Goal: Navigation & Orientation: Find specific page/section

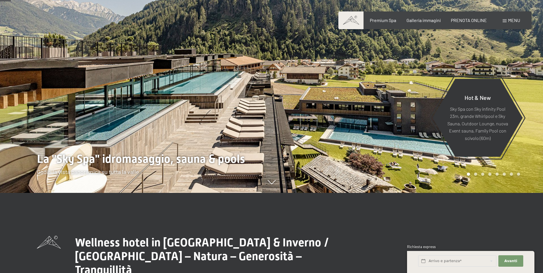
scroll to position [86, 0]
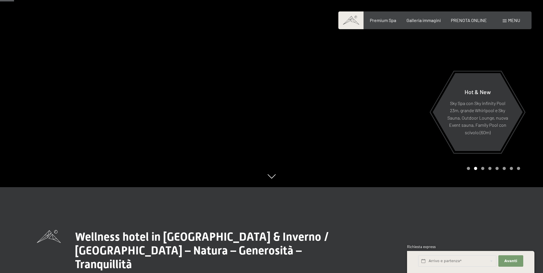
click at [523, 60] on div at bounding box center [406, 50] width 271 height 273
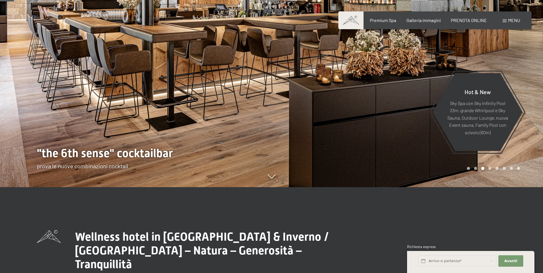
click at [523, 59] on div at bounding box center [406, 50] width 271 height 273
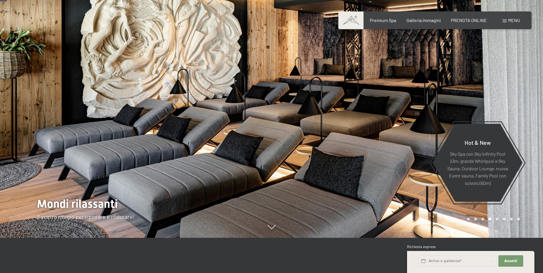
scroll to position [0, 0]
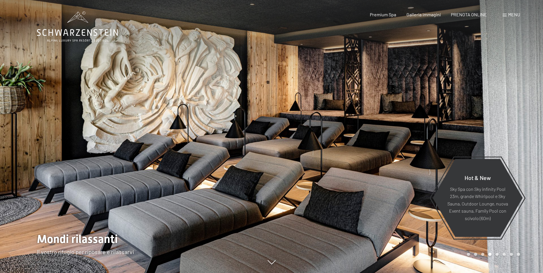
click at [517, 113] on div at bounding box center [406, 136] width 271 height 273
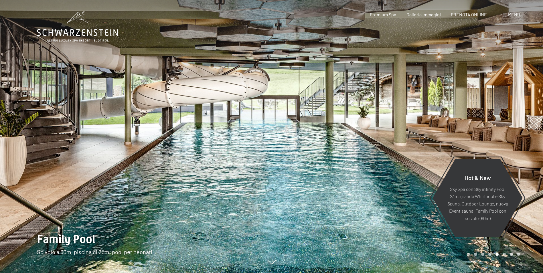
click at [517, 113] on div at bounding box center [406, 136] width 271 height 273
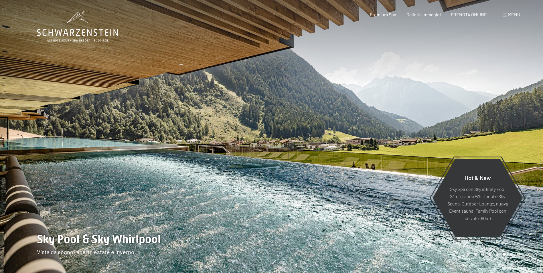
click at [517, 113] on div at bounding box center [406, 136] width 271 height 273
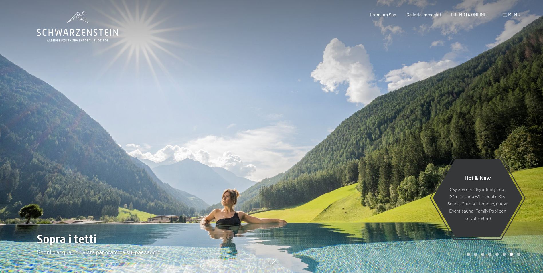
click at [517, 113] on div at bounding box center [406, 136] width 271 height 273
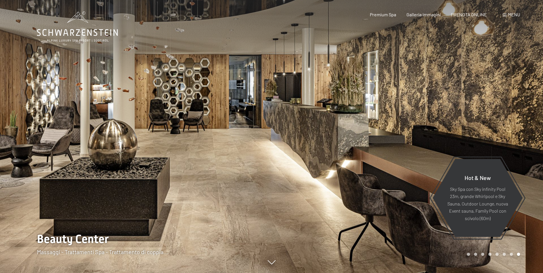
click at [496, 78] on div at bounding box center [406, 136] width 271 height 273
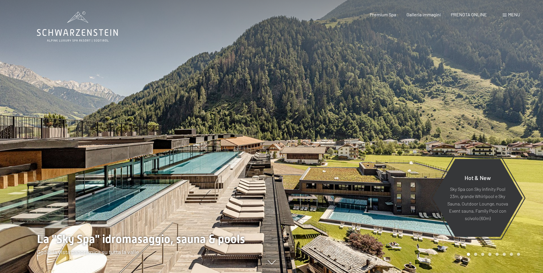
click at [496, 78] on div at bounding box center [406, 136] width 271 height 273
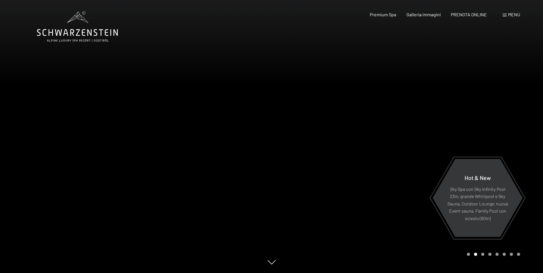
click at [496, 78] on div at bounding box center [406, 136] width 271 height 273
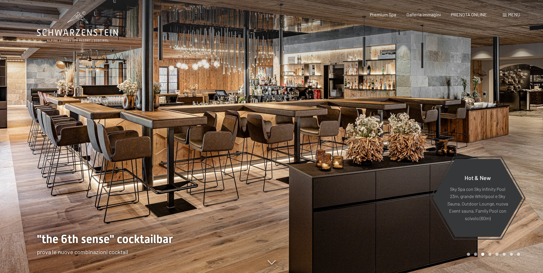
click at [496, 78] on div at bounding box center [406, 136] width 271 height 273
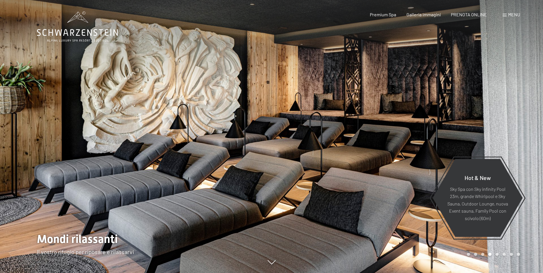
click at [24, 142] on div at bounding box center [135, 136] width 271 height 273
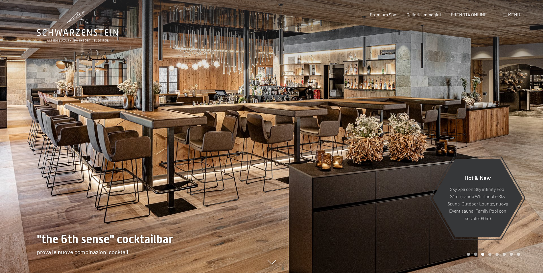
click at [24, 142] on div at bounding box center [135, 136] width 271 height 273
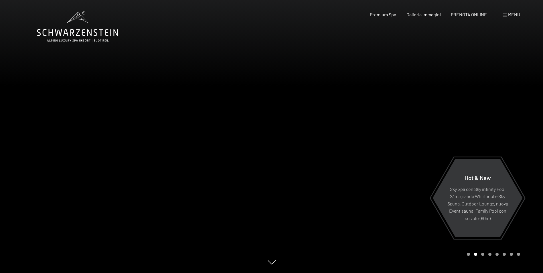
click at [24, 142] on div at bounding box center [135, 136] width 271 height 273
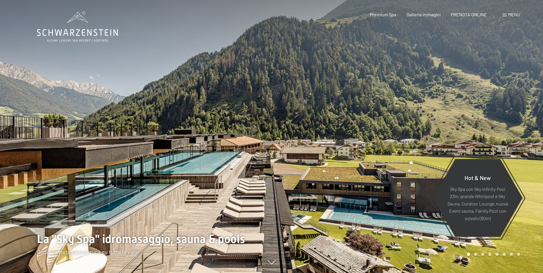
click at [24, 142] on div at bounding box center [135, 136] width 271 height 273
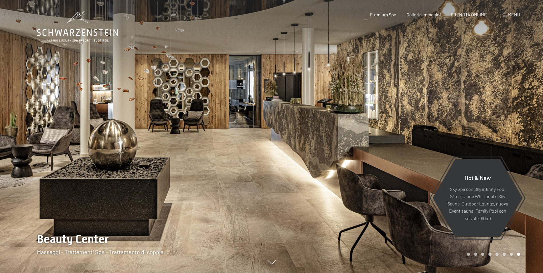
click at [354, 125] on div at bounding box center [406, 136] width 271 height 273
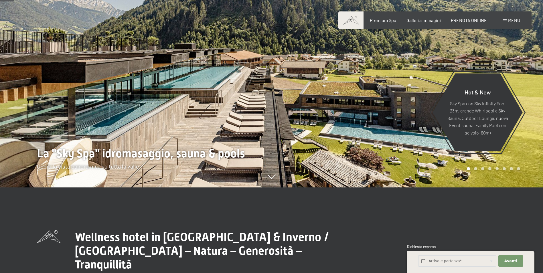
scroll to position [86, 0]
click at [525, 95] on div at bounding box center [406, 50] width 271 height 273
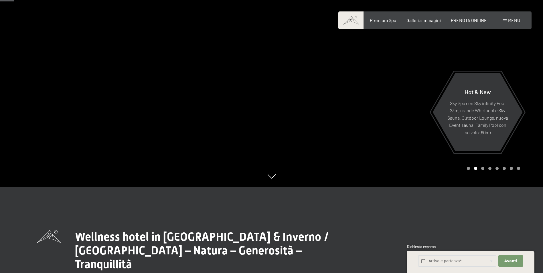
click at [525, 95] on div at bounding box center [406, 50] width 271 height 273
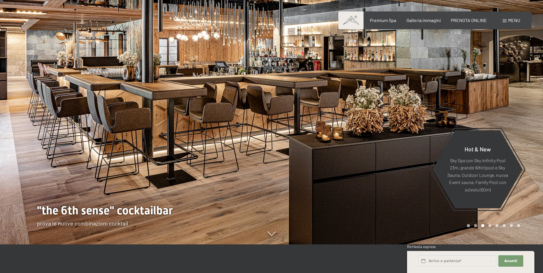
scroll to position [0, 0]
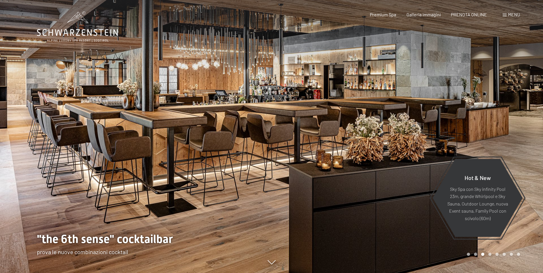
click at [525, 147] on div at bounding box center [406, 136] width 271 height 273
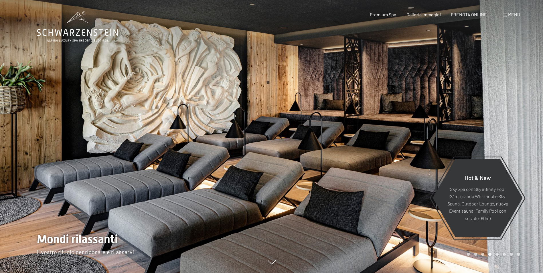
click at [525, 147] on div at bounding box center [406, 136] width 271 height 273
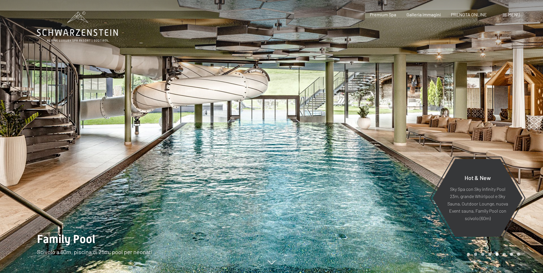
click at [515, 139] on div at bounding box center [406, 136] width 271 height 273
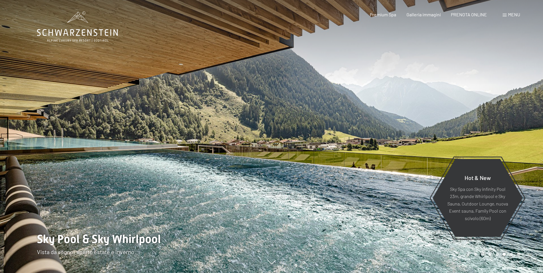
click at [513, 132] on div at bounding box center [406, 136] width 271 height 273
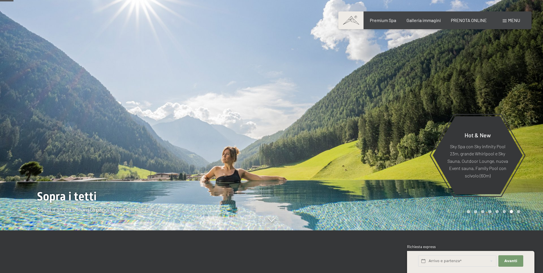
scroll to position [86, 0]
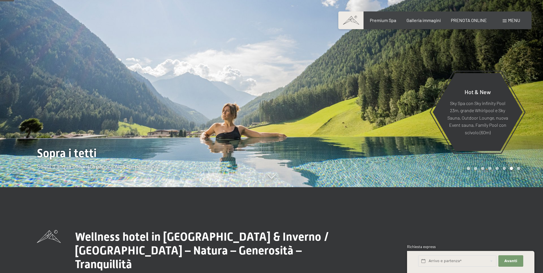
click at [513, 19] on span "Menu" at bounding box center [514, 19] width 12 height 5
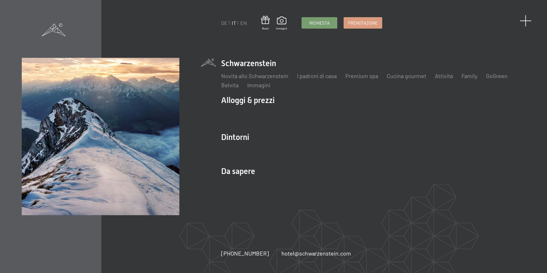
click at [528, 23] on span at bounding box center [526, 21] width 12 height 12
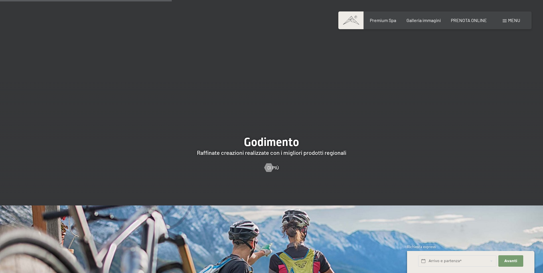
scroll to position [1087, 0]
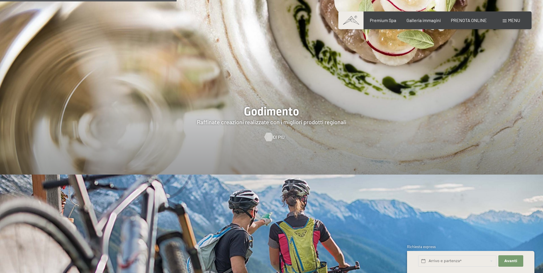
click at [270, 132] on div at bounding box center [268, 136] width 5 height 9
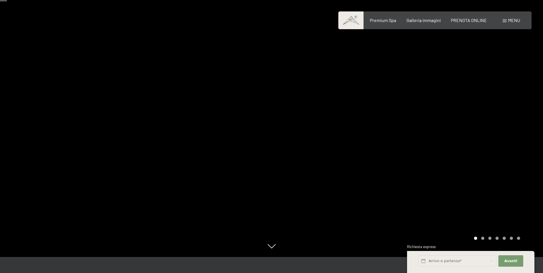
scroll to position [29, 0]
